Goal: Book appointment/travel/reservation

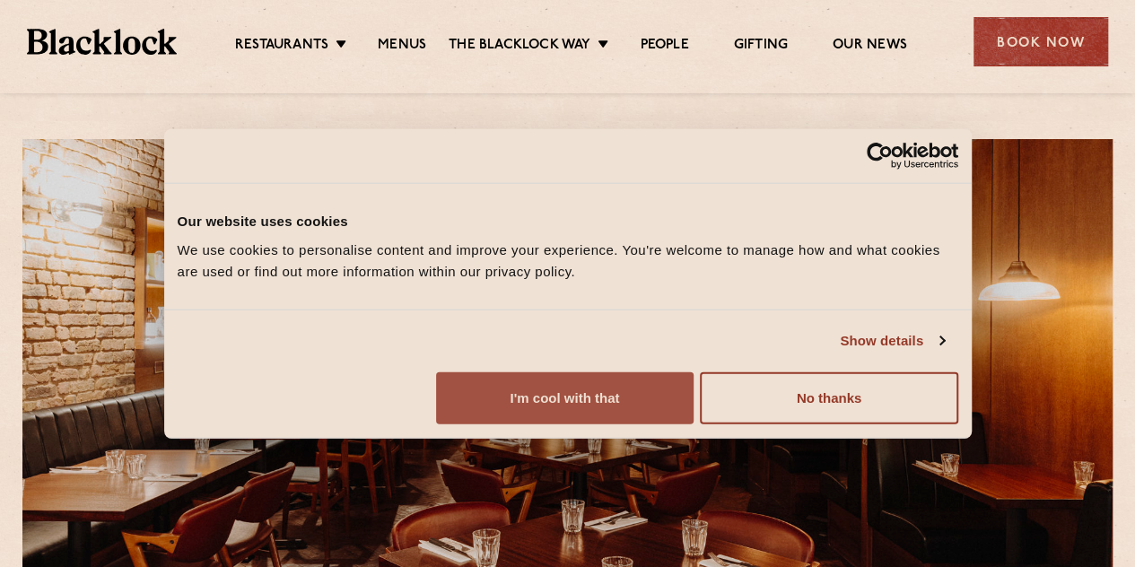
click at [693, 423] on button "I'm cool with that" at bounding box center [564, 397] width 257 height 52
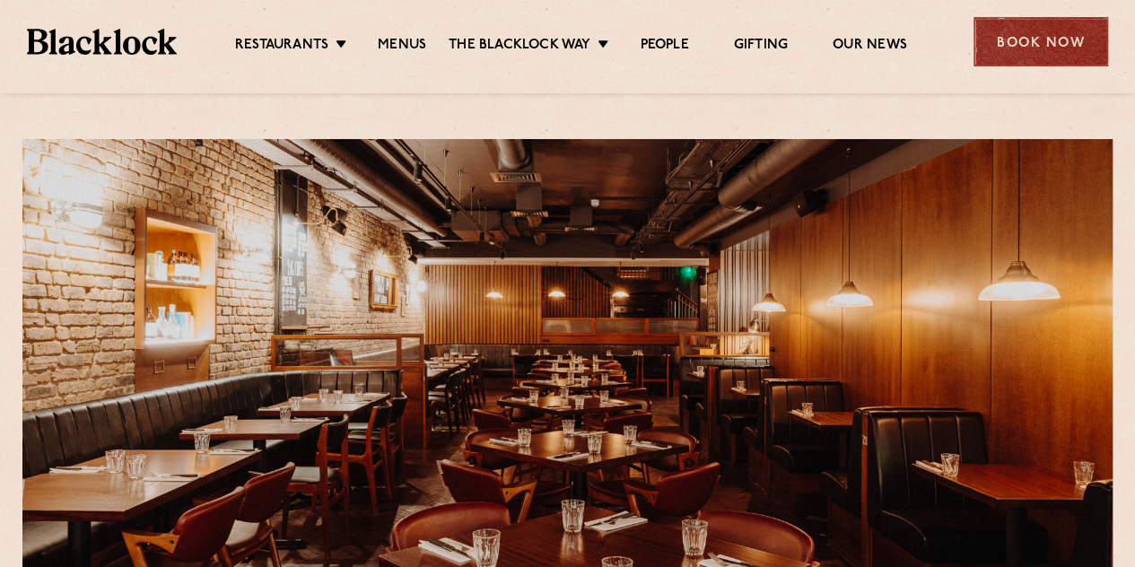
click at [1035, 31] on div "Book Now" at bounding box center [1040, 41] width 135 height 49
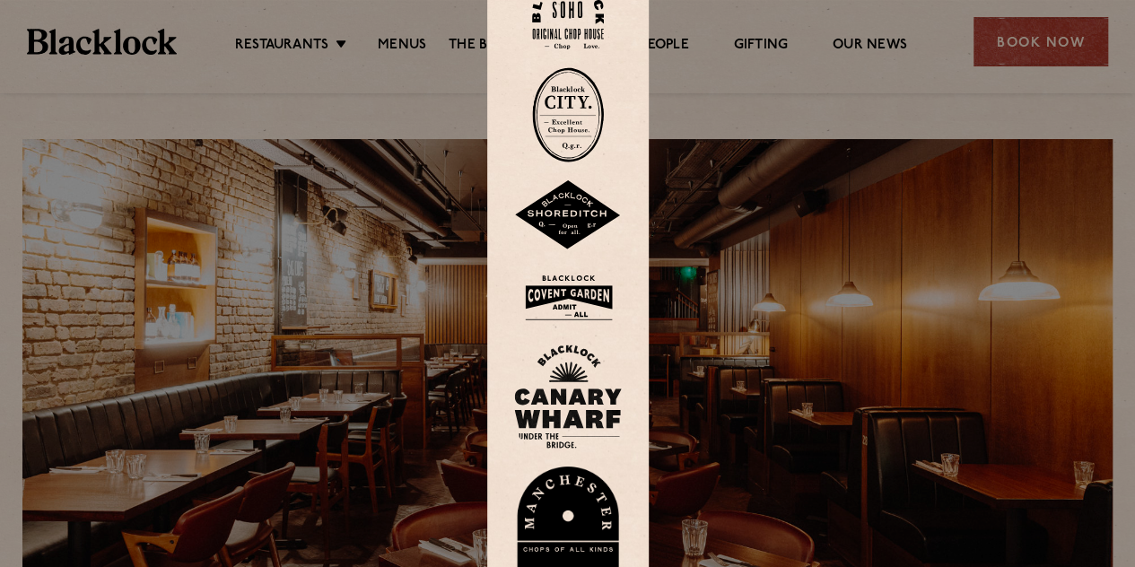
click at [598, 285] on img at bounding box center [568, 297] width 108 height 58
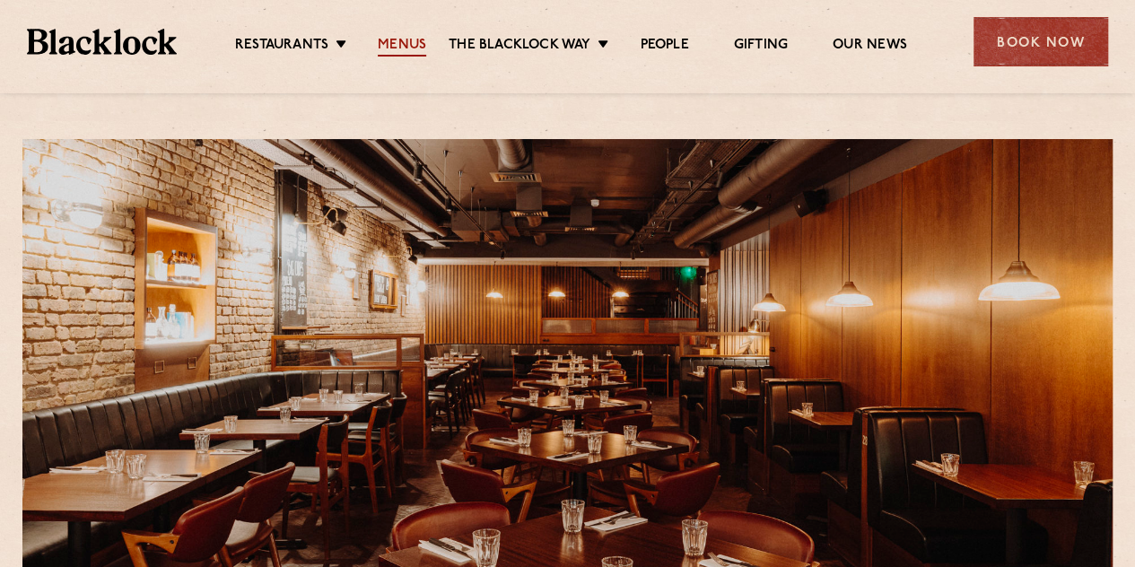
click at [396, 38] on link "Menus" at bounding box center [402, 47] width 48 height 20
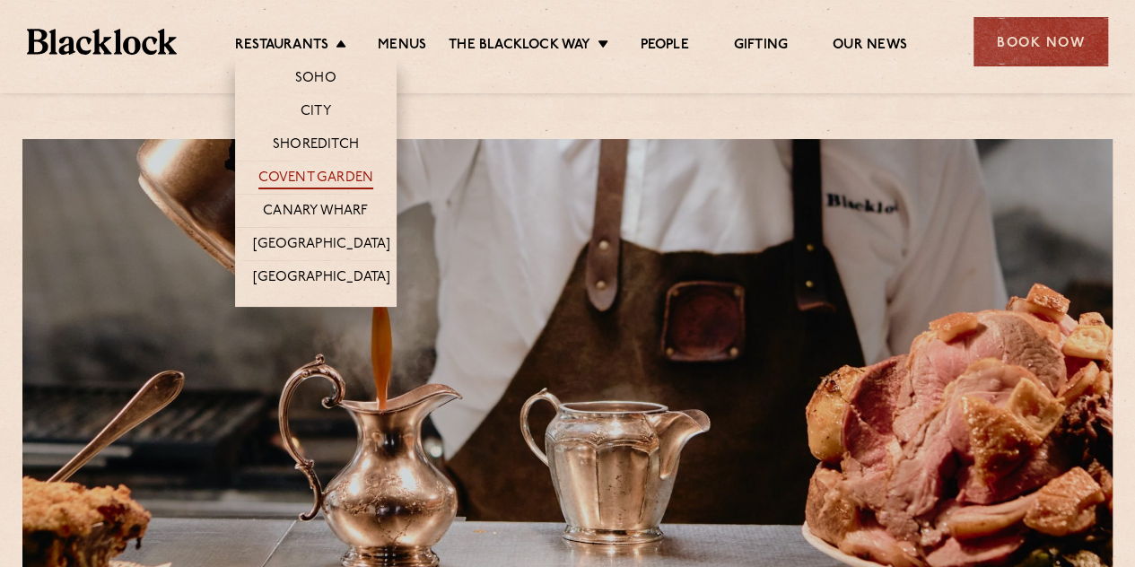
click at [321, 172] on link "Covent Garden" at bounding box center [316, 180] width 116 height 20
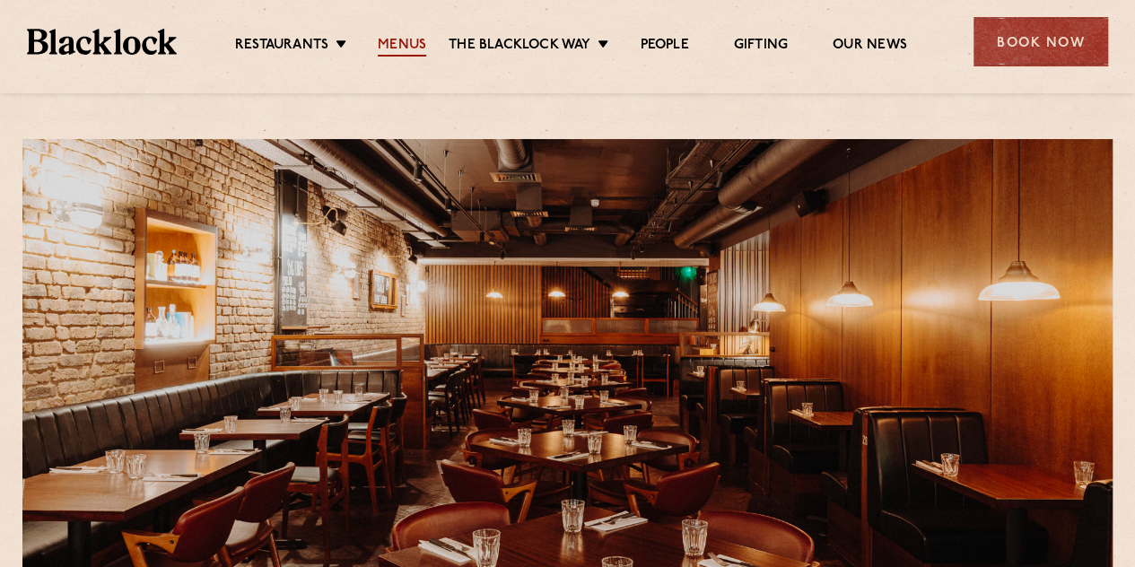
click at [393, 38] on link "Menus" at bounding box center [402, 47] width 48 height 20
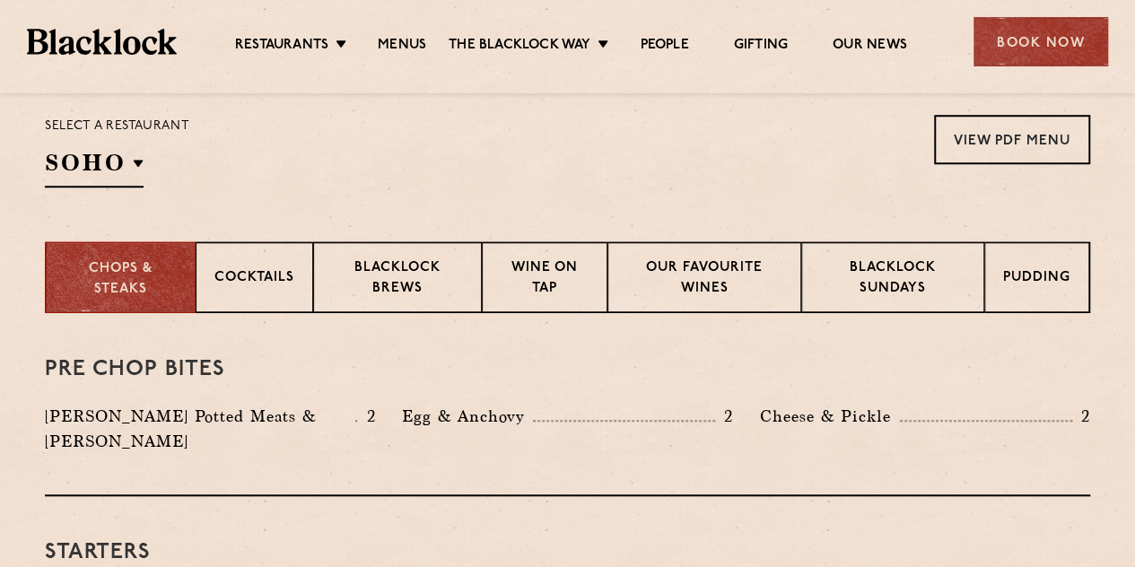
scroll to position [610, 0]
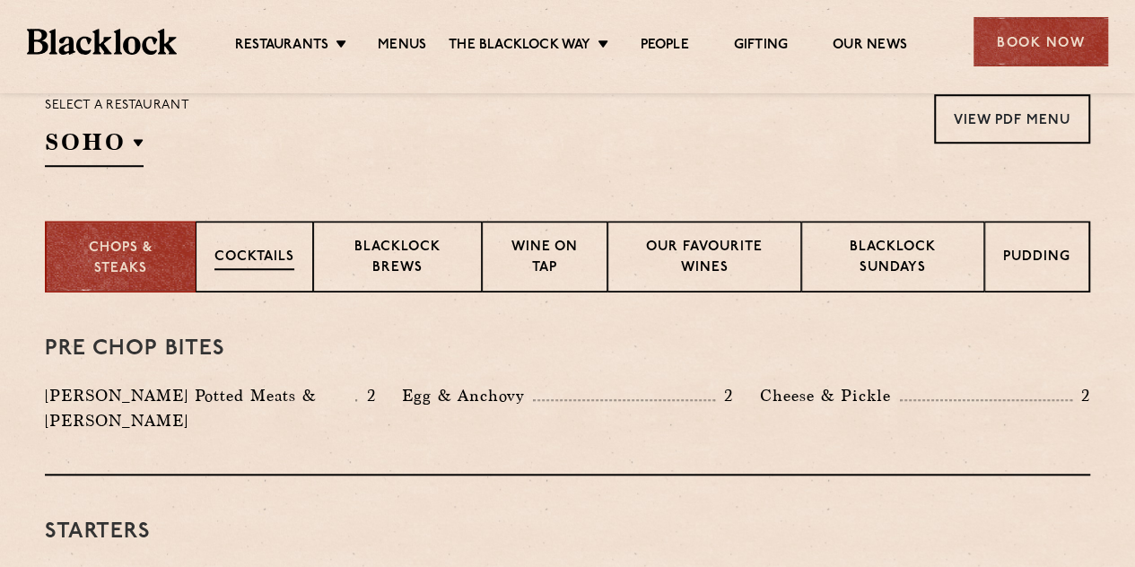
click at [218, 263] on p "Cocktails" at bounding box center [254, 259] width 80 height 22
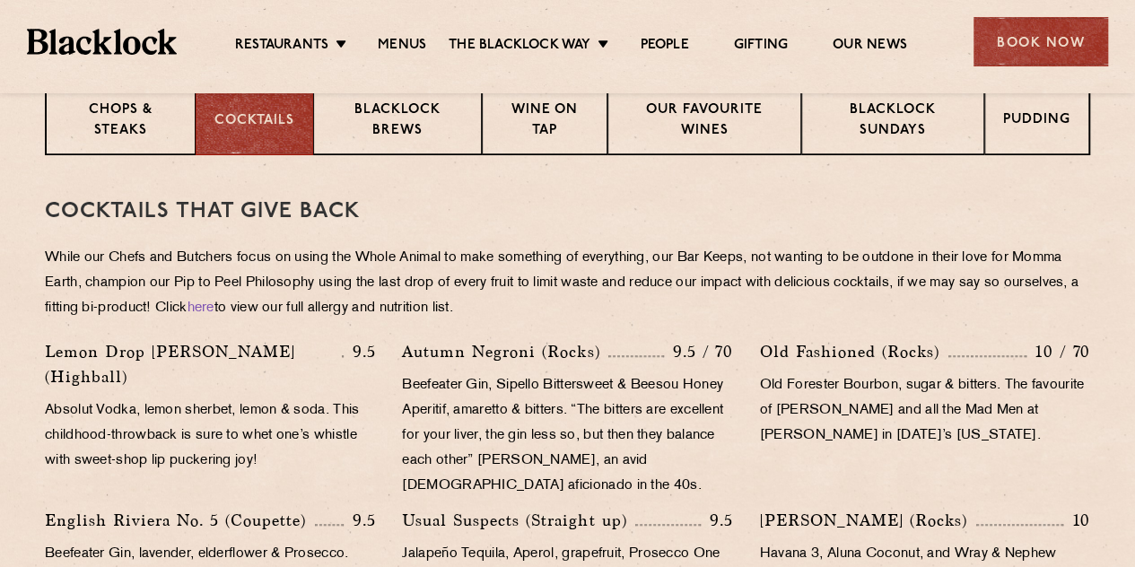
scroll to position [711, 0]
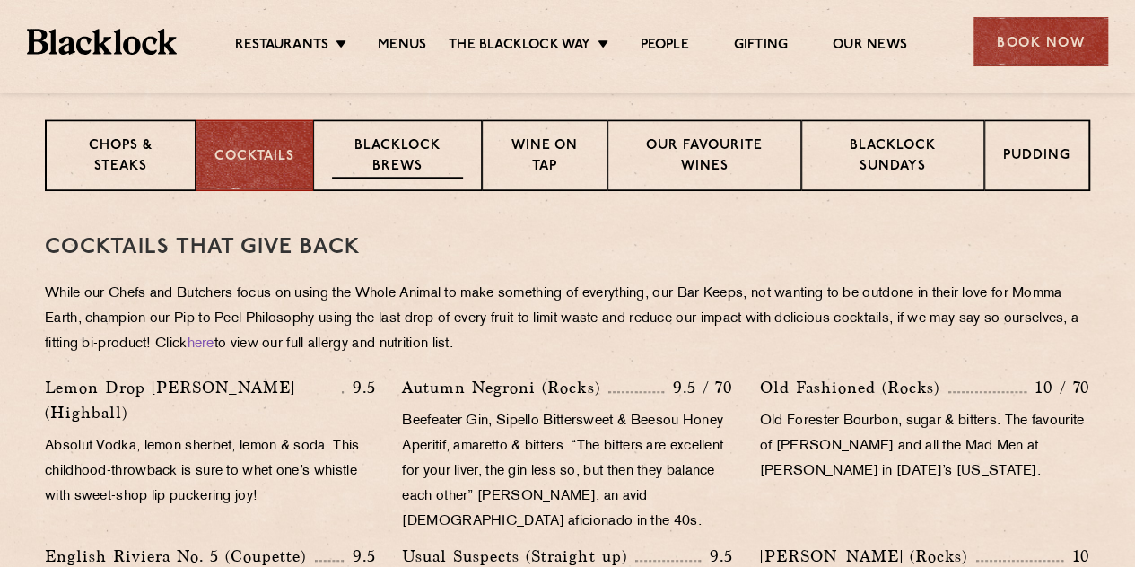
click at [360, 155] on p "Blacklock Brews" at bounding box center [397, 157] width 131 height 42
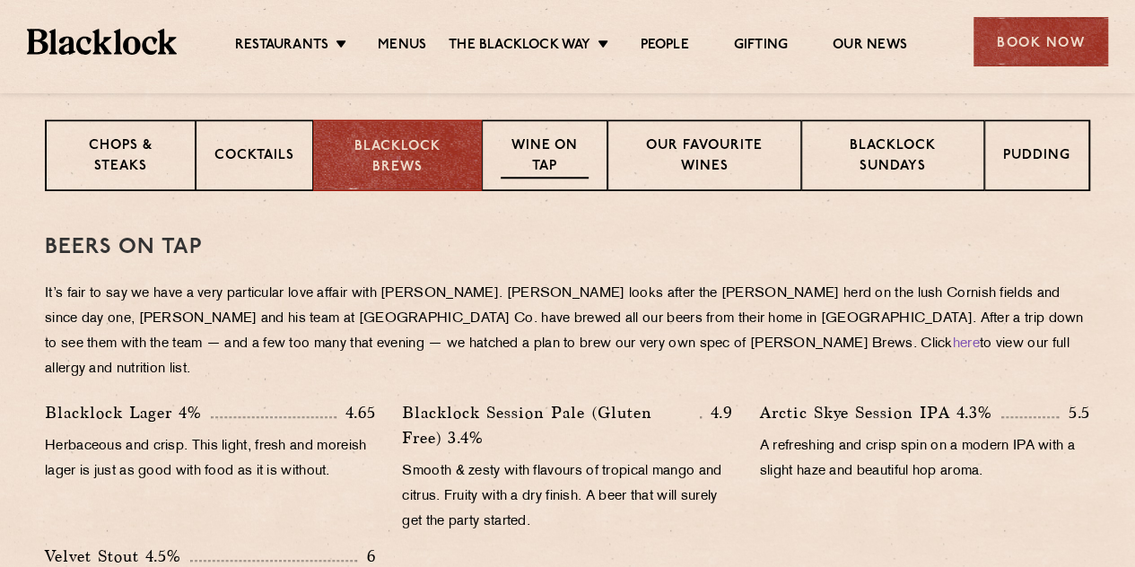
click at [510, 168] on p "Wine on Tap" at bounding box center [544, 157] width 88 height 42
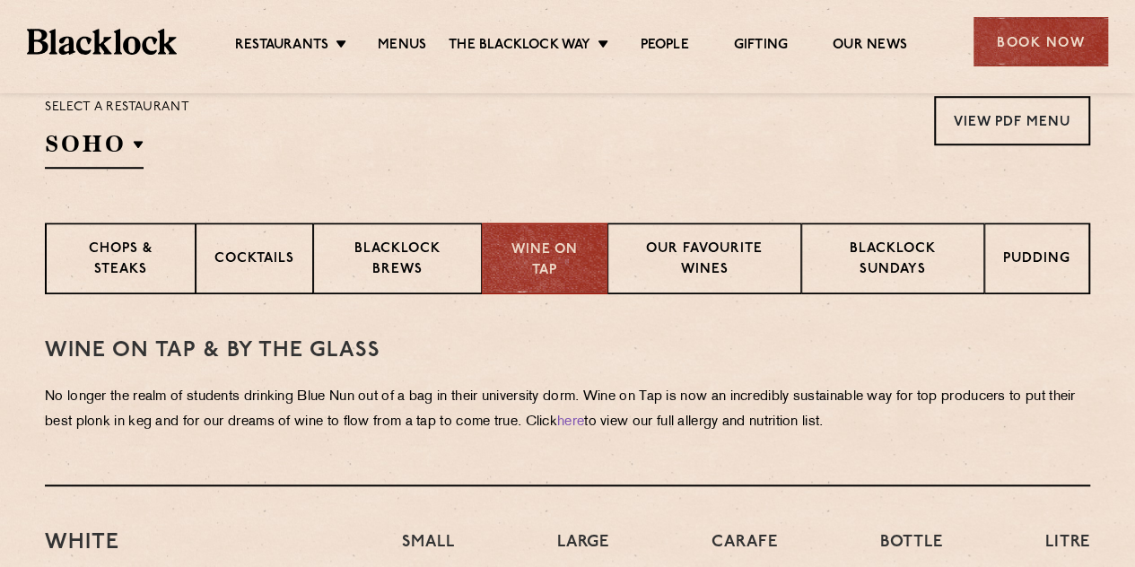
scroll to position [632, 0]
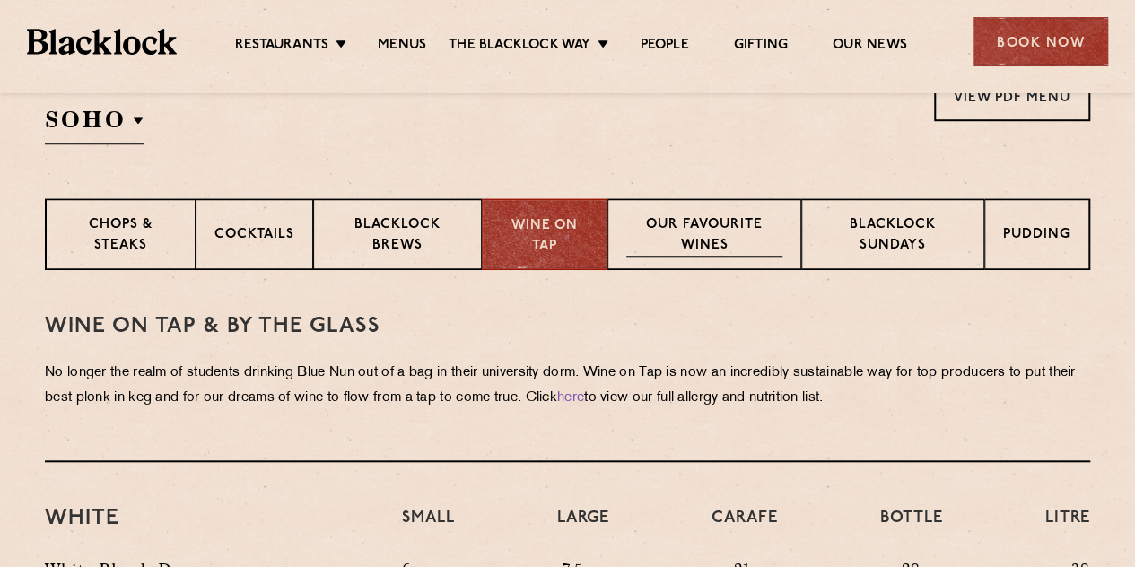
click at [734, 236] on p "Our favourite wines" at bounding box center [703, 236] width 155 height 42
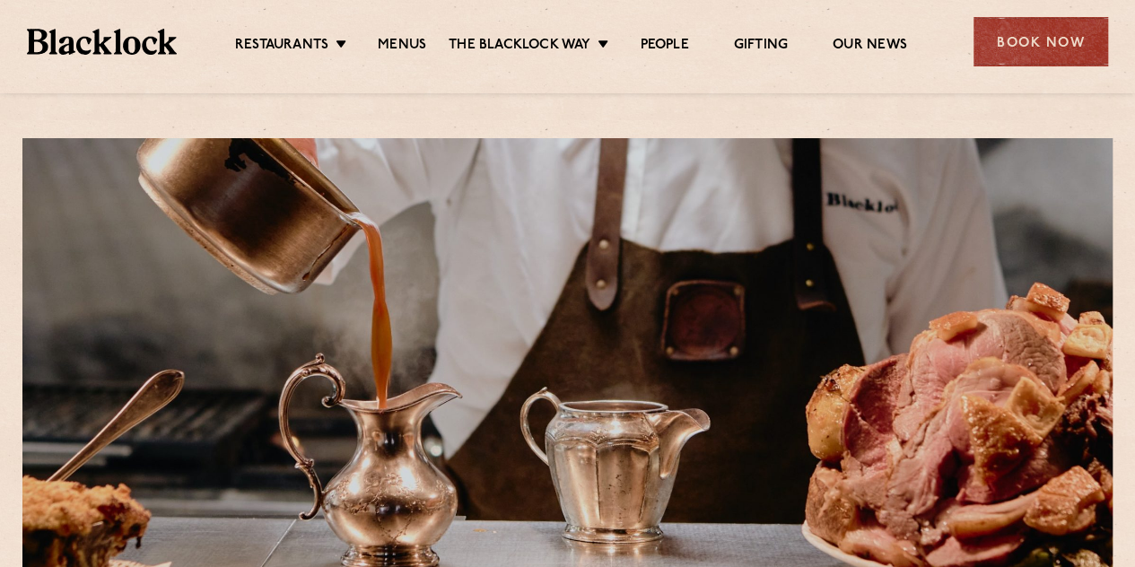
scroll to position [0, 0]
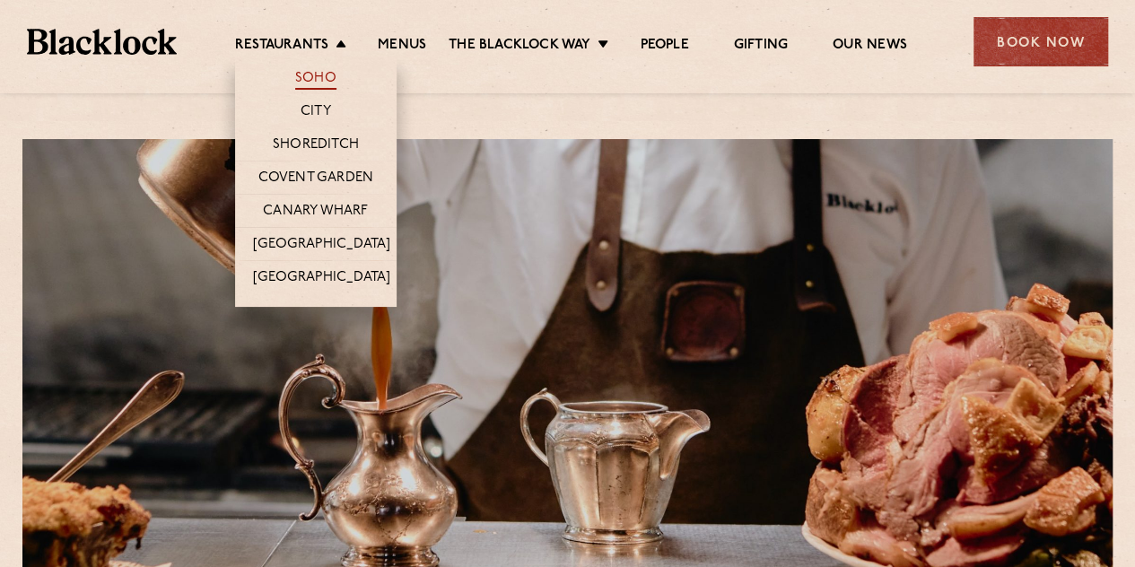
click at [300, 71] on link "Soho" at bounding box center [315, 80] width 41 height 20
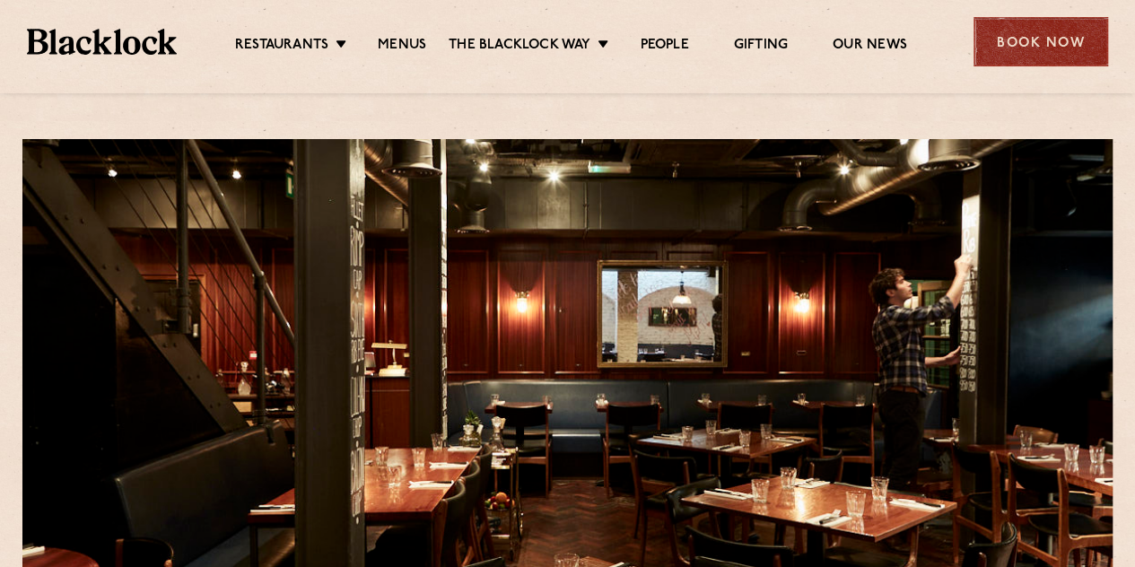
click at [1062, 48] on div "Book Now" at bounding box center [1040, 41] width 135 height 49
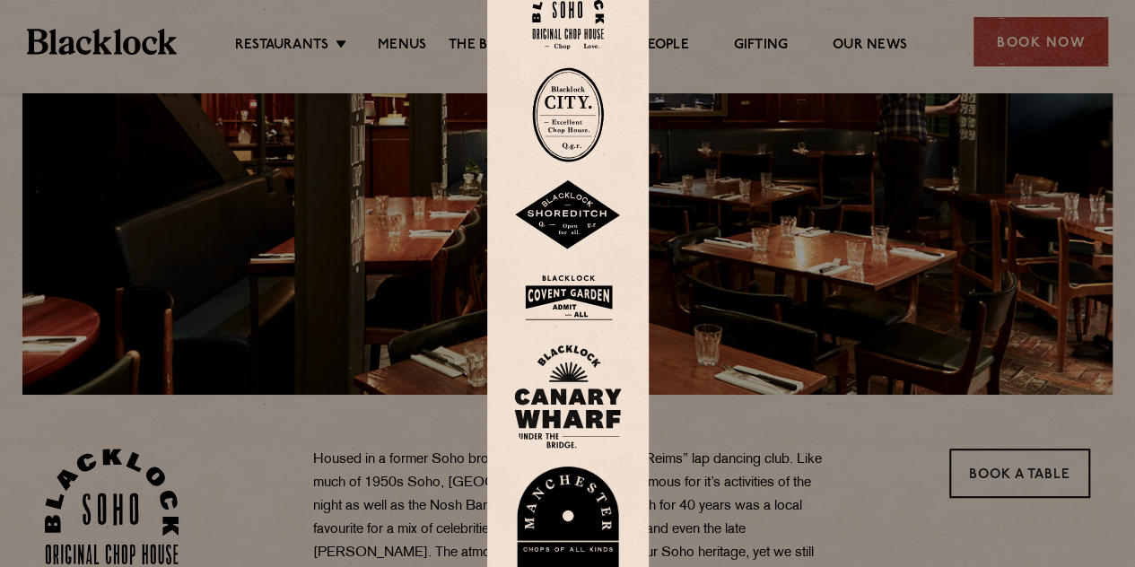
scroll to position [215, 0]
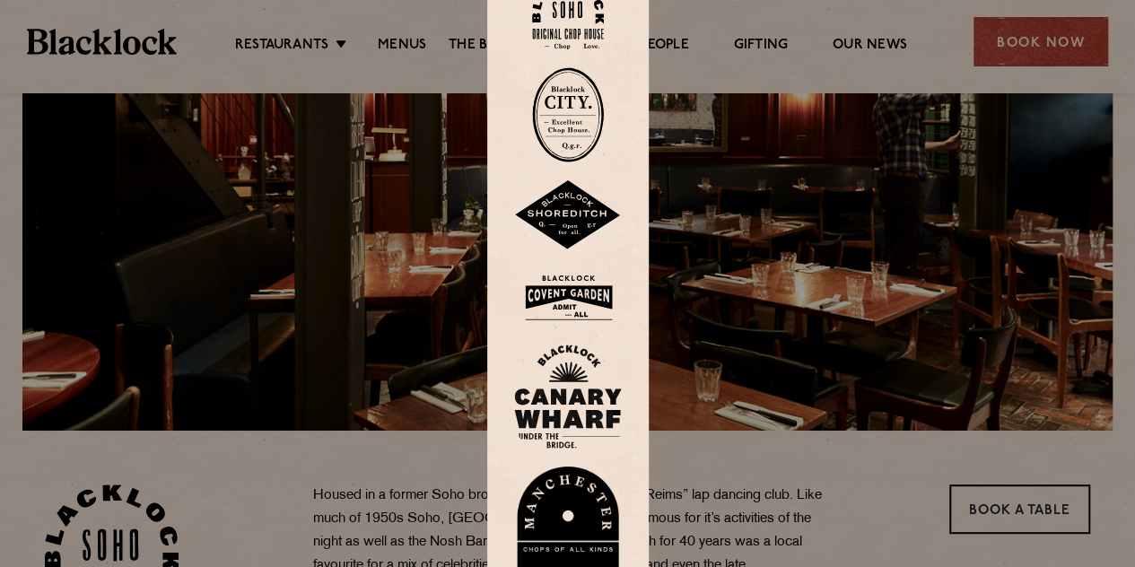
click at [304, 51] on div at bounding box center [567, 283] width 1135 height 567
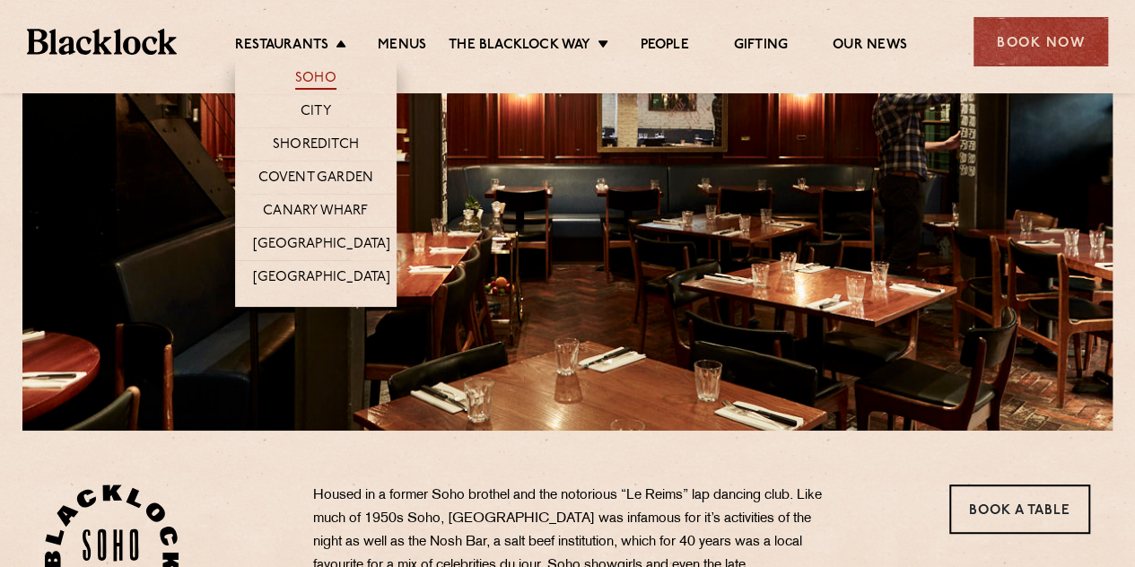
click at [306, 73] on link "Soho" at bounding box center [315, 80] width 41 height 20
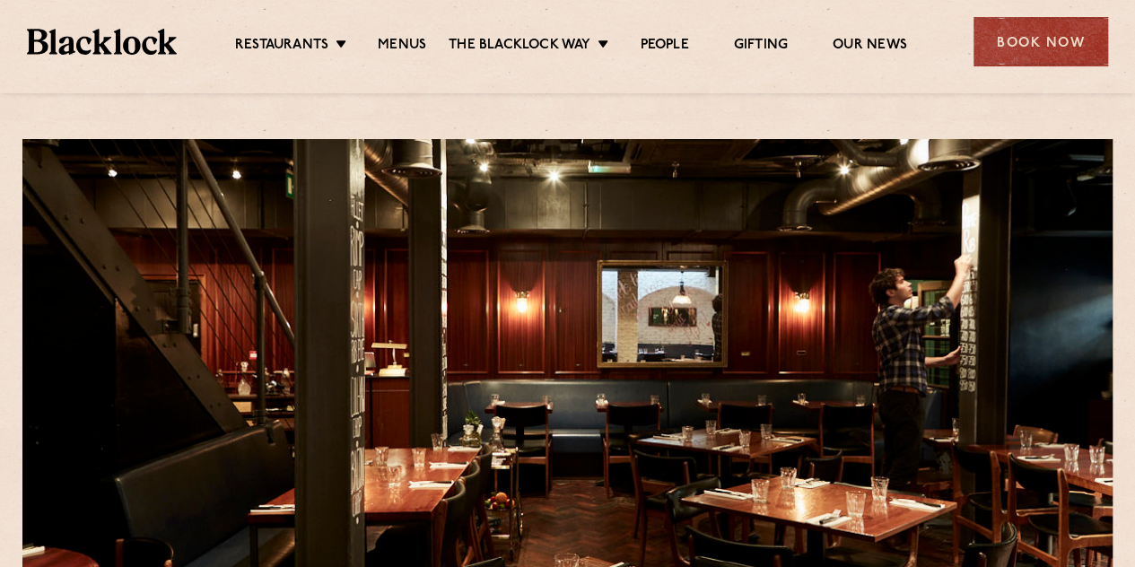
drag, startPoint x: 565, startPoint y: 91, endPoint x: 919, endPoint y: 74, distance: 354.7
click at [919, 74] on div "Restaurants Soho City Shoreditch Covent Garden Canary Wharf Manchester Birmingh…" at bounding box center [567, 46] width 1135 height 93
click at [1030, 43] on div "Book Now" at bounding box center [1040, 41] width 135 height 49
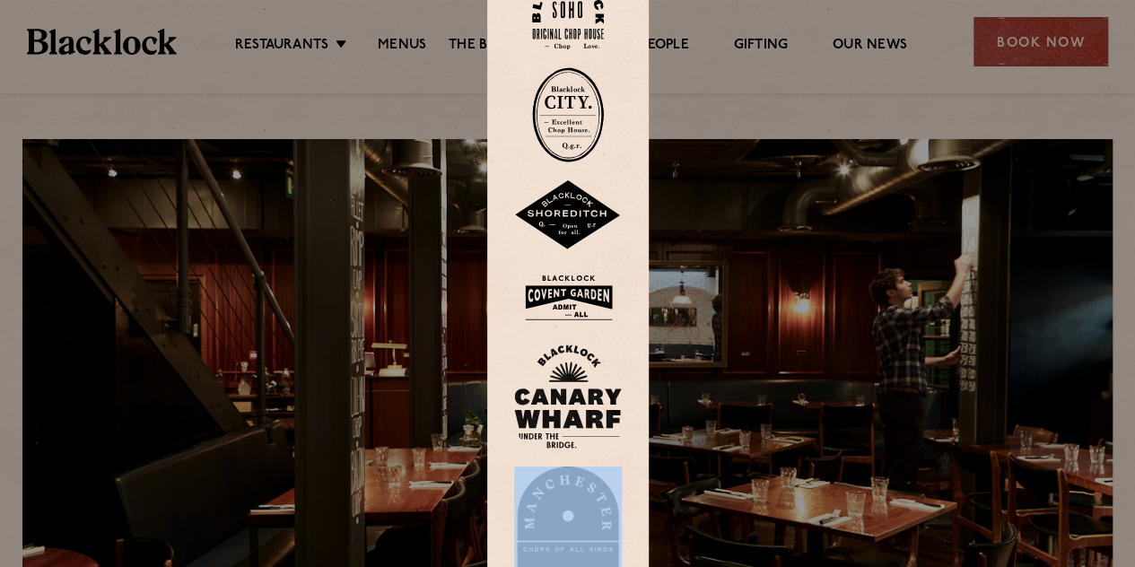
drag, startPoint x: 644, startPoint y: 548, endPoint x: 565, endPoint y: -46, distance: 599.0
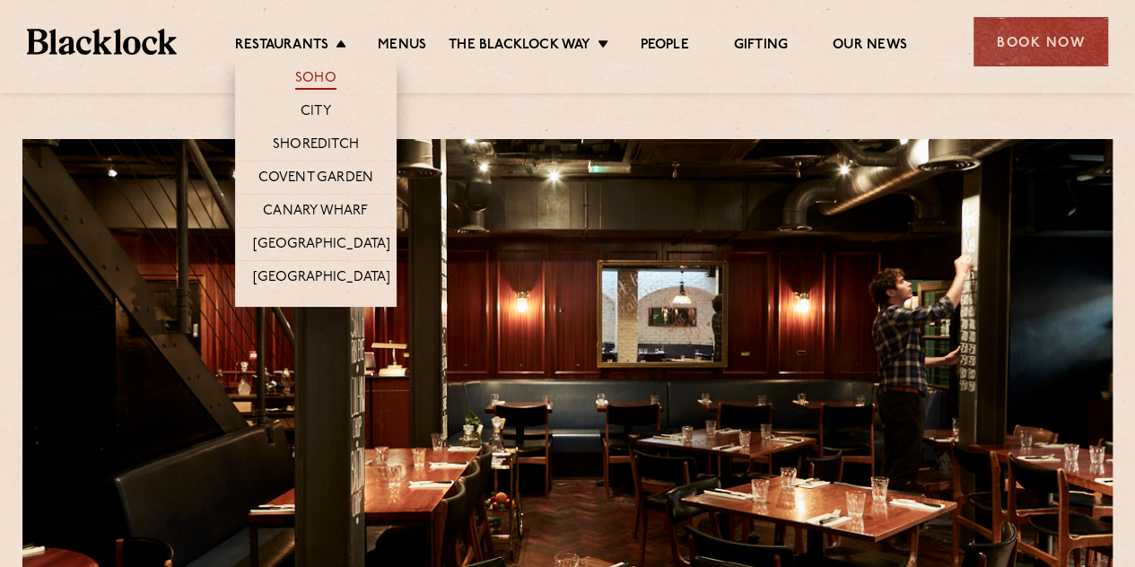
click at [301, 76] on link "Soho" at bounding box center [315, 80] width 41 height 20
click at [312, 71] on link "Soho" at bounding box center [315, 80] width 41 height 20
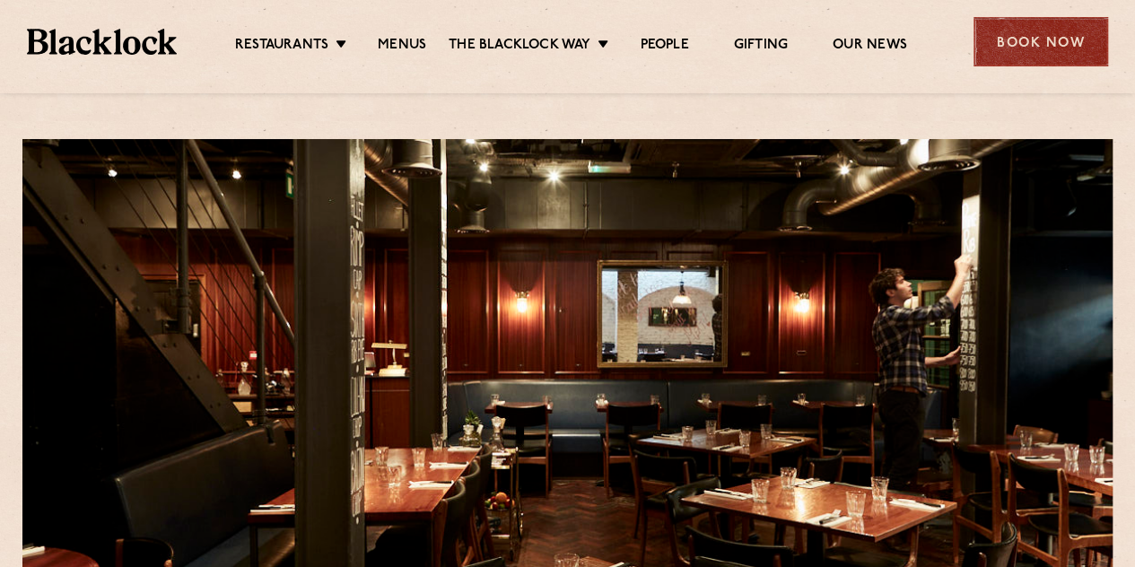
click at [1040, 34] on div "Book Now" at bounding box center [1040, 41] width 135 height 49
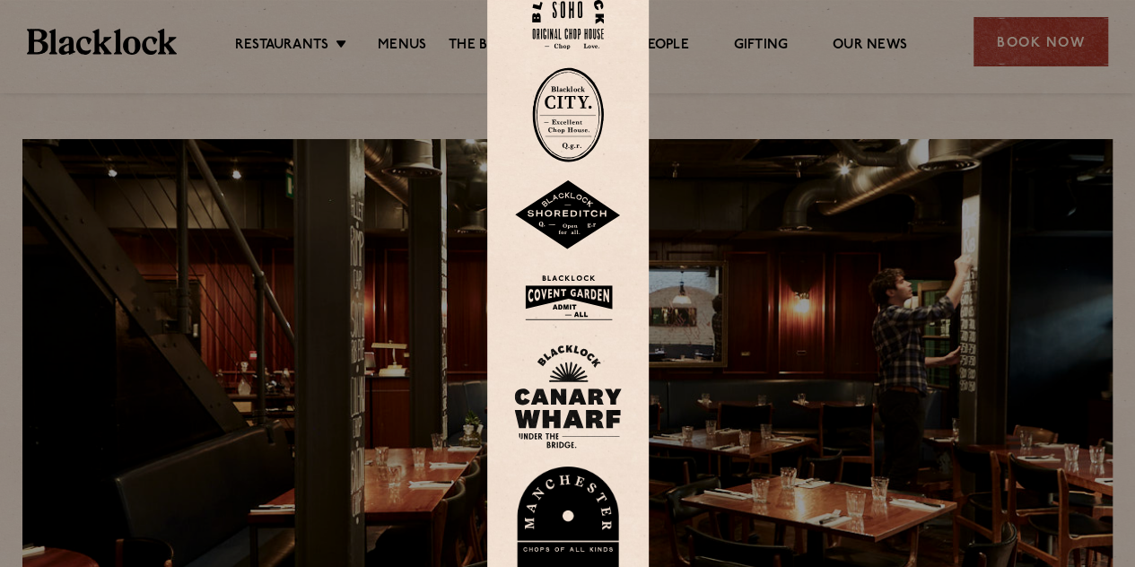
click at [594, 28] on img at bounding box center [568, 14] width 72 height 73
